Goal: Find contact information: Find contact information

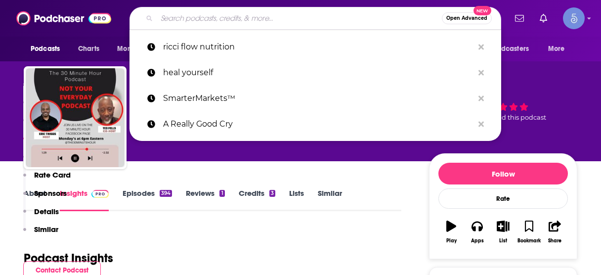
scroll to position [660, 0]
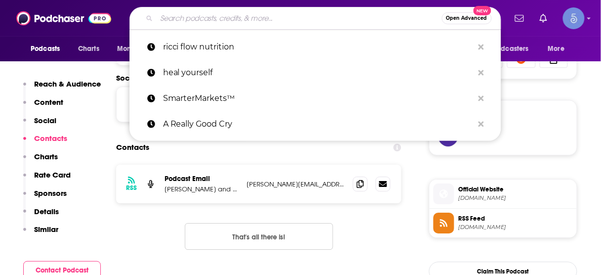
type input "Tech Talk"
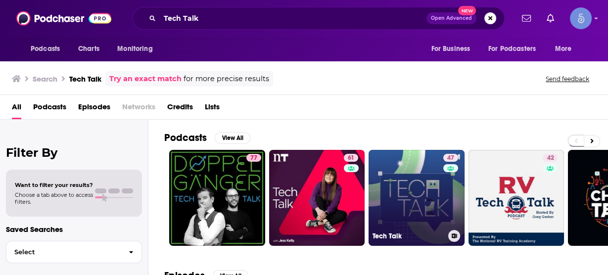
click at [426, 189] on link "47 Tech Talk" at bounding box center [416, 198] width 96 height 96
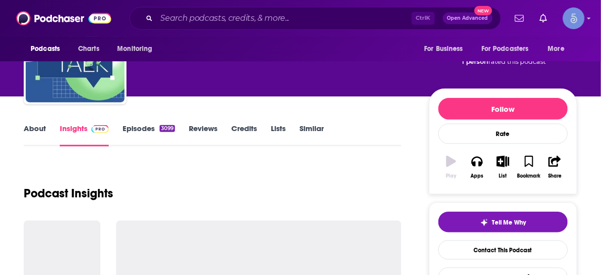
scroll to position [79, 0]
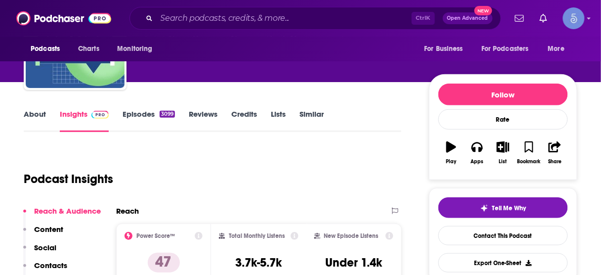
click at [58, 262] on p "Contacts" at bounding box center [50, 265] width 33 height 9
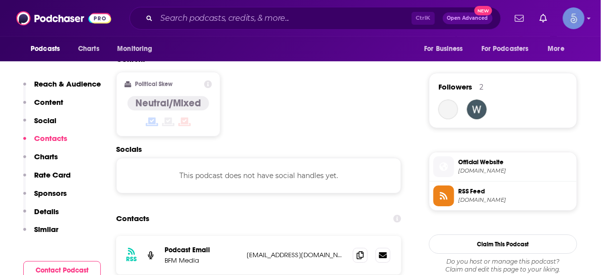
scroll to position [724, 0]
